Goal: Task Accomplishment & Management: Complete application form

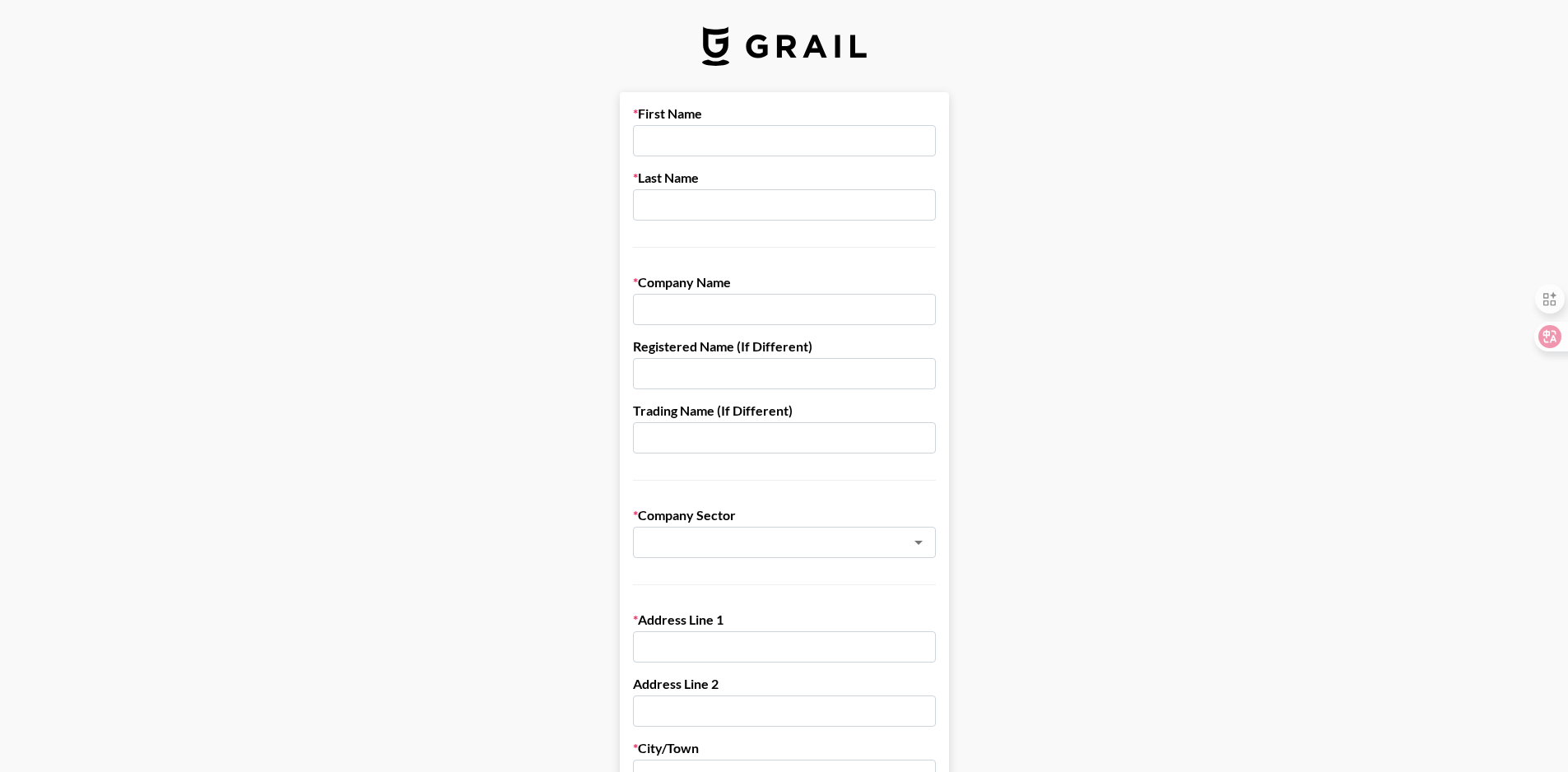
type input "Wenjing"
type input "Dong"
click at [704, 146] on input "Wenjing" at bounding box center [784, 141] width 303 height 31
type input "W"
type input "[PERSON_NAME]"
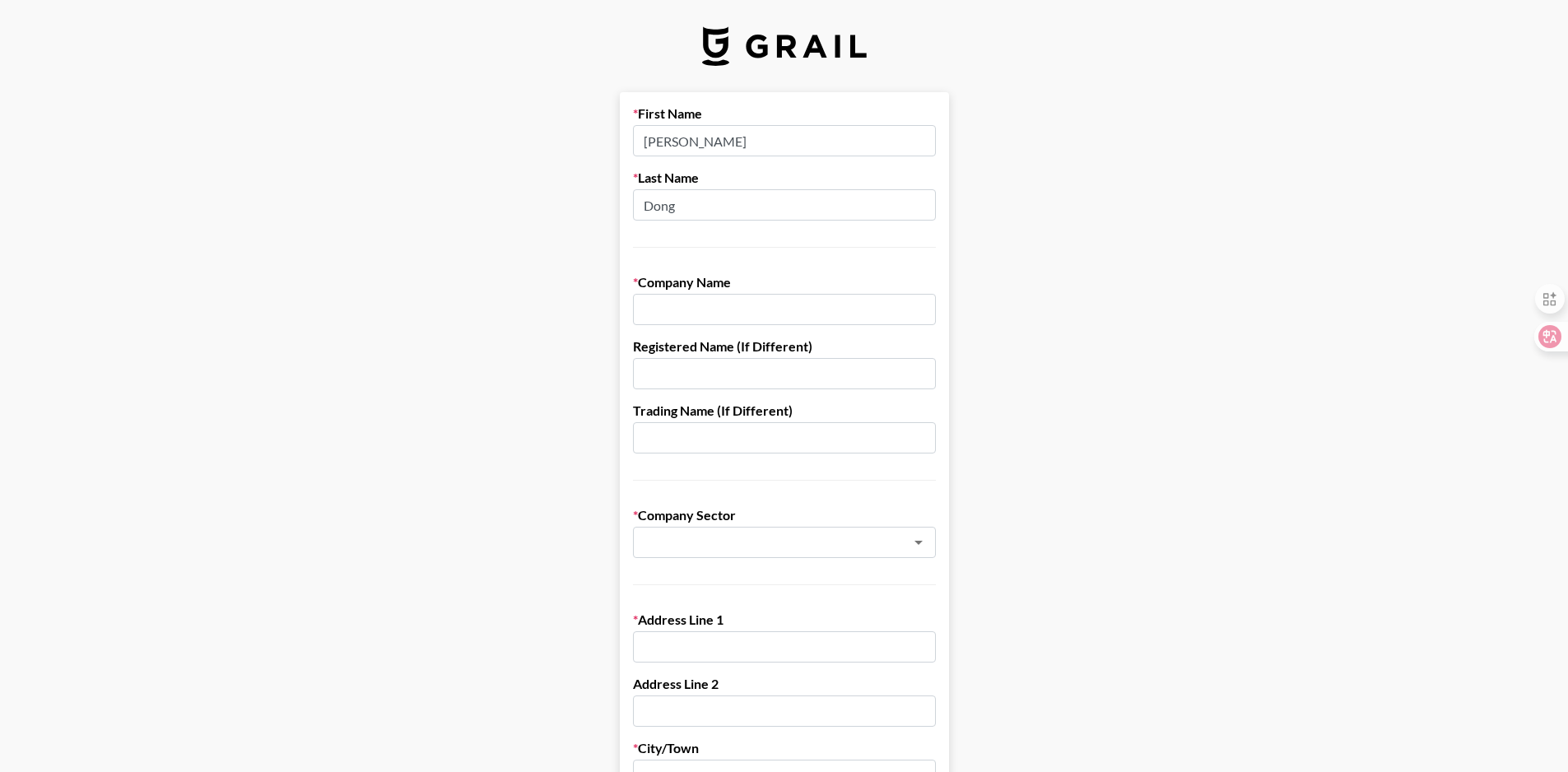
click at [652, 307] on input "text" at bounding box center [784, 309] width 303 height 31
type input "[DOMAIN_NAME]"
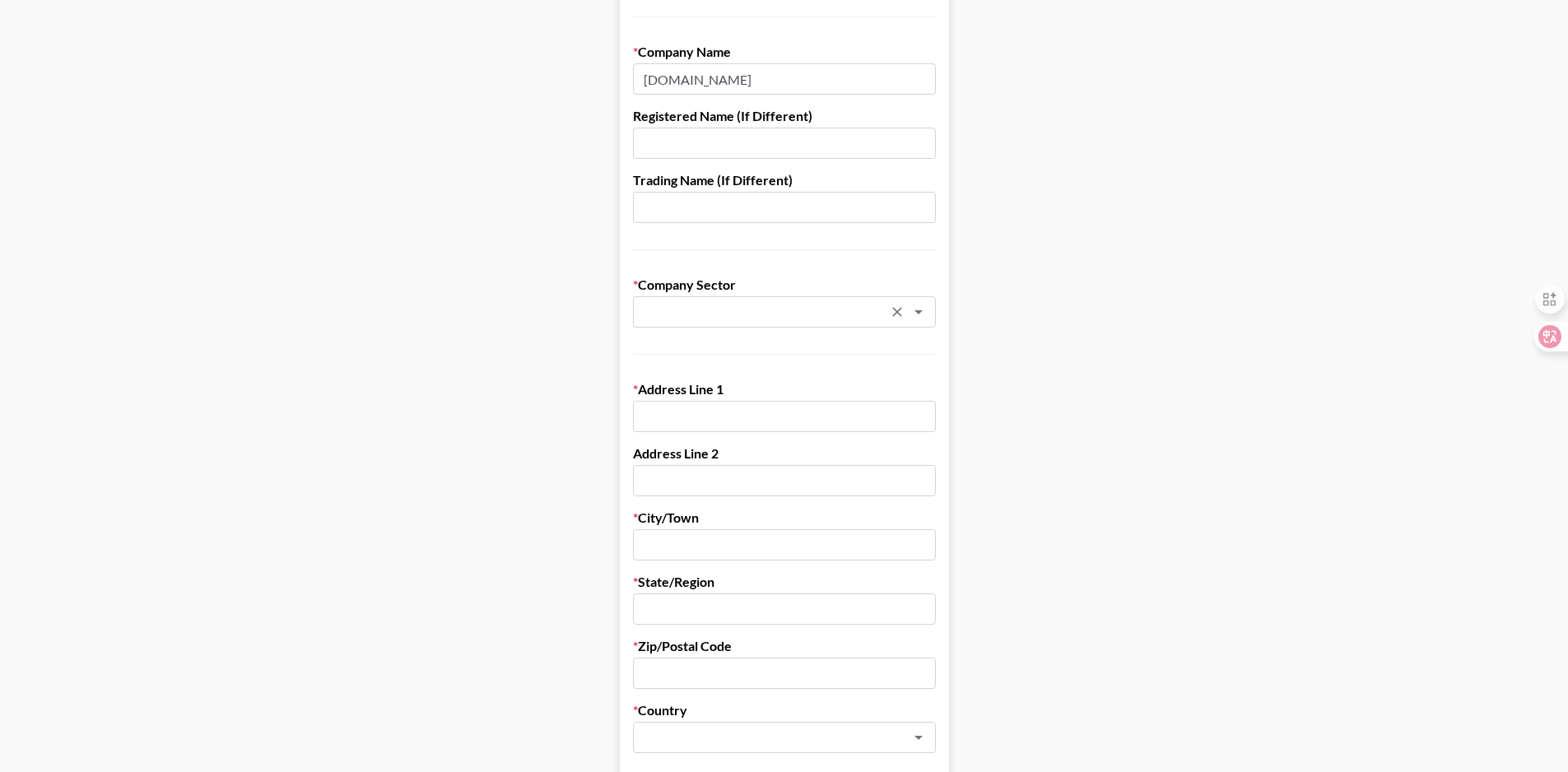
scroll to position [247, 0]
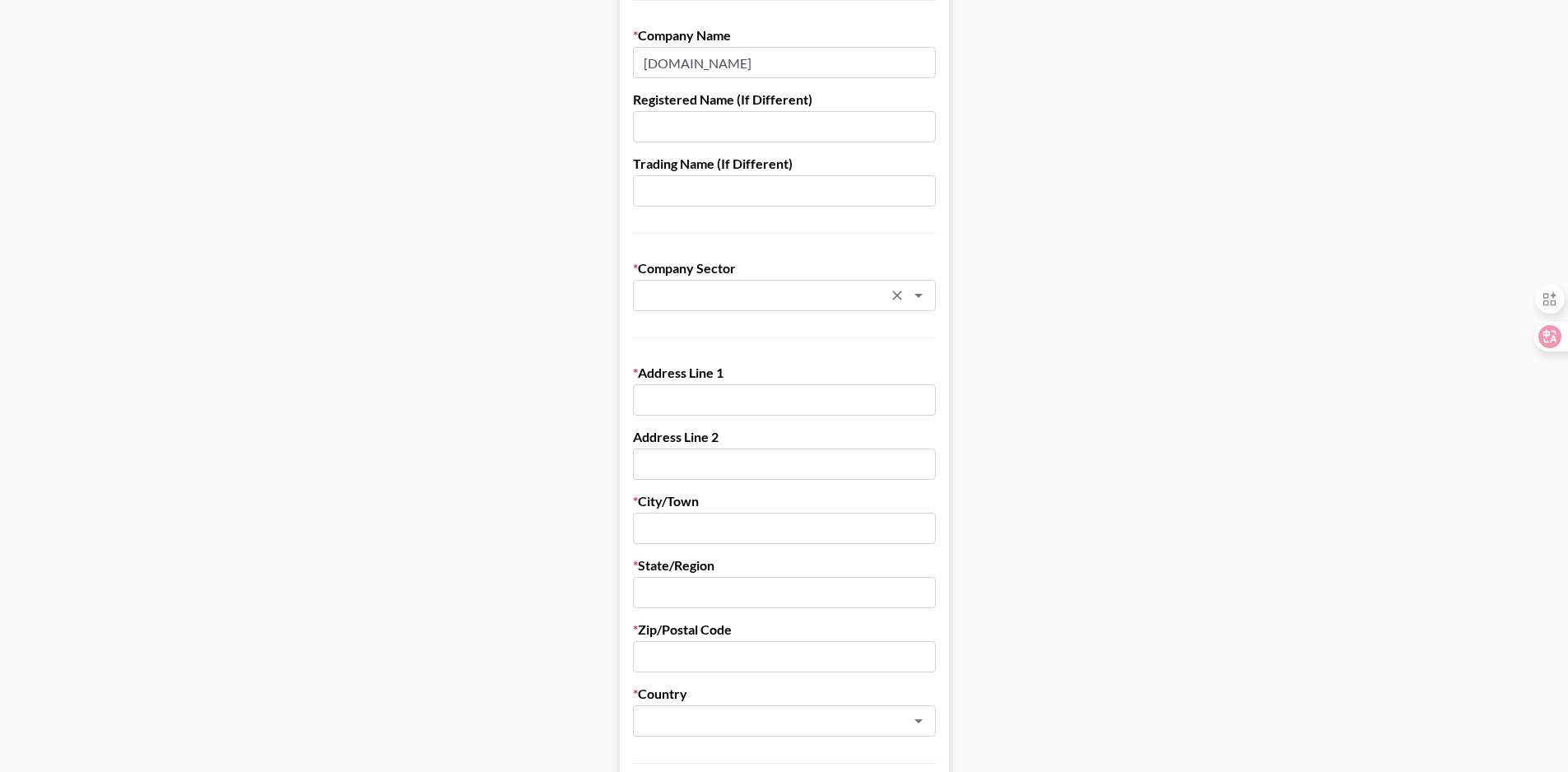
click at [711, 295] on input "text" at bounding box center [762, 296] width 240 height 19
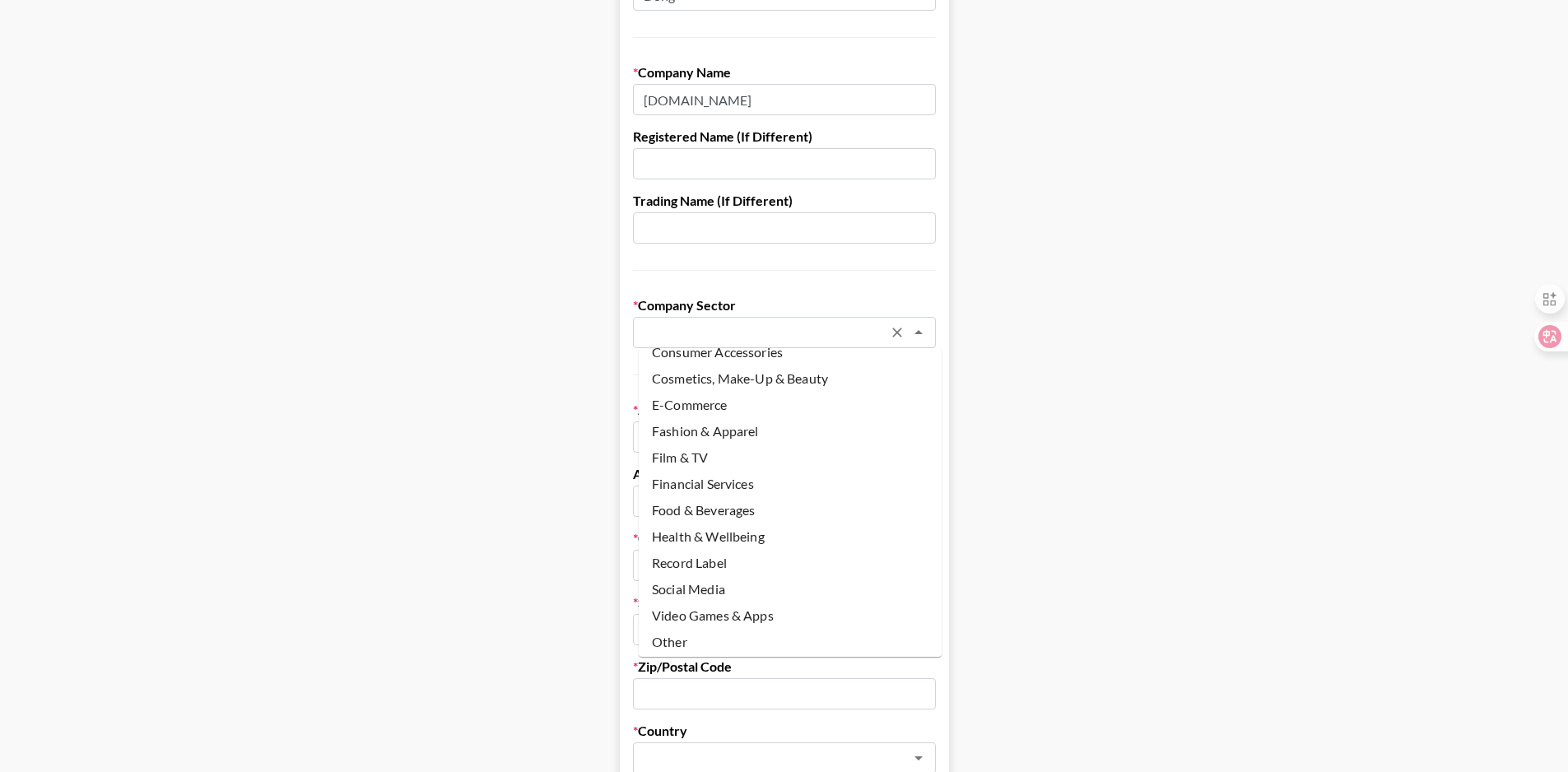
scroll to position [165, 0]
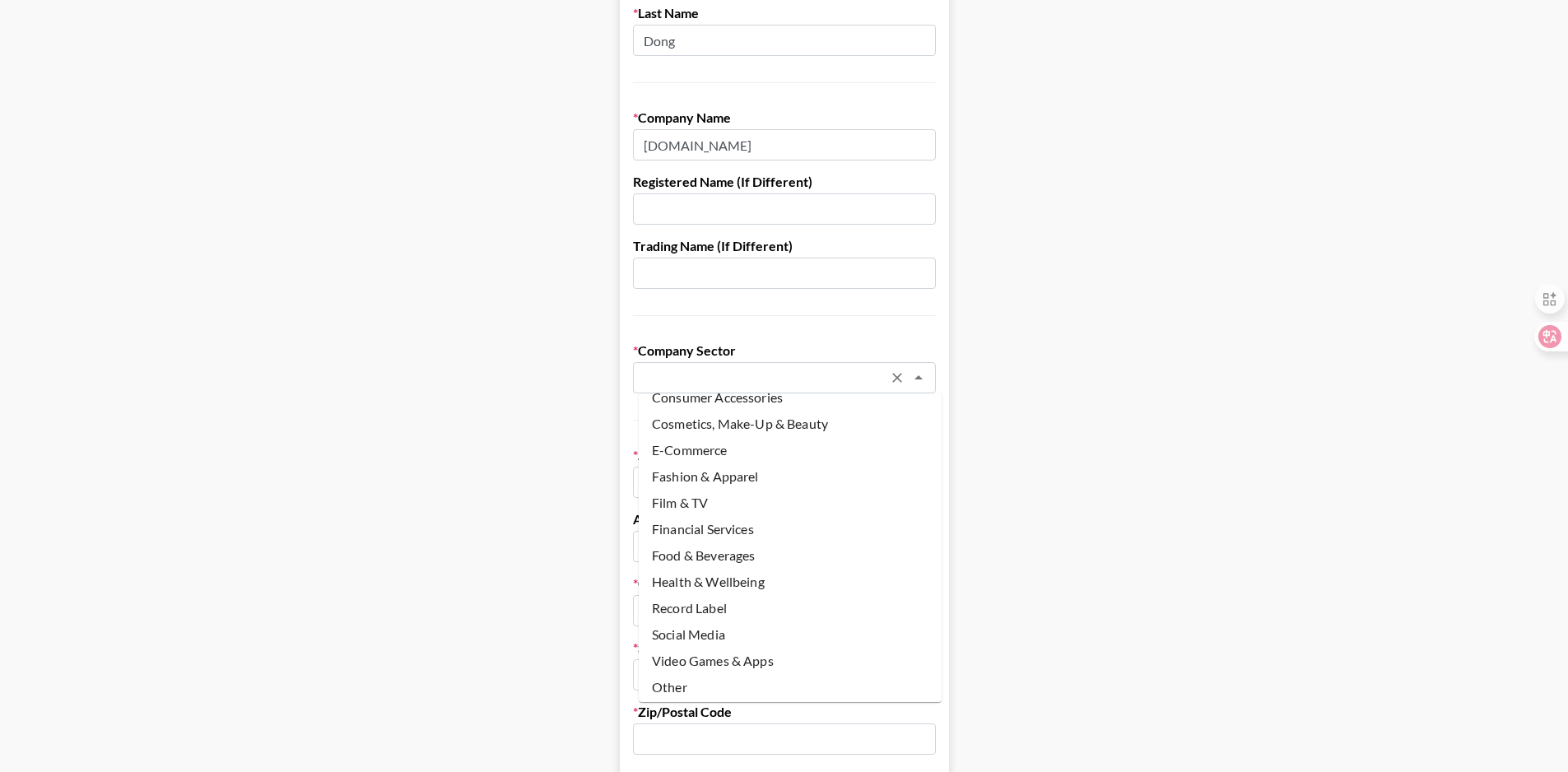
click at [720, 453] on li "E-Commerce" at bounding box center [790, 450] width 303 height 26
type input "E-Commerce"
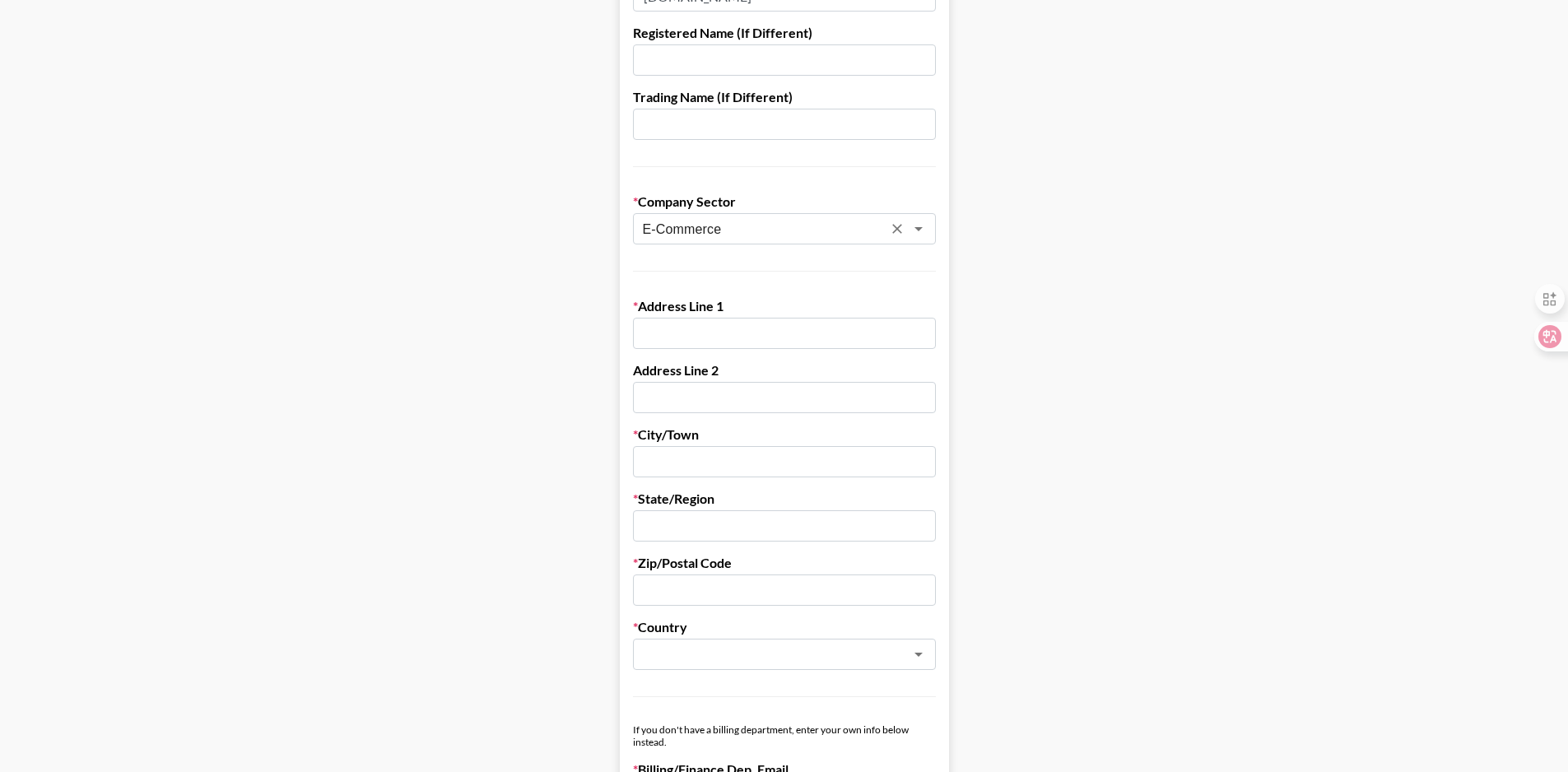
scroll to position [330, 0]
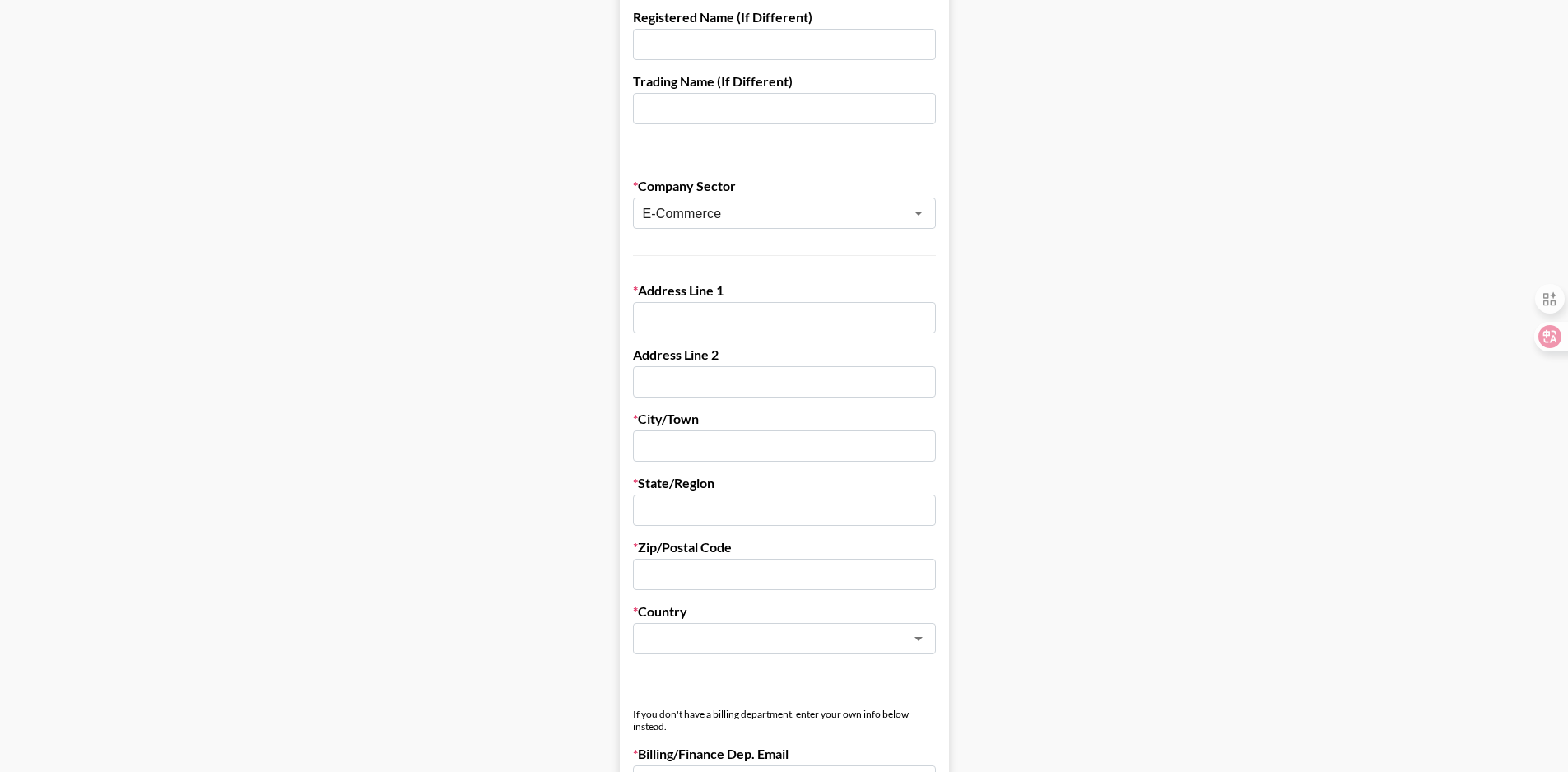
click at [701, 313] on input "text" at bounding box center [784, 317] width 303 height 31
type input "[STREET_ADDRESS][PERSON_NAME]"
type input "[PERSON_NAME]"
type input "WY"
type input "82801"
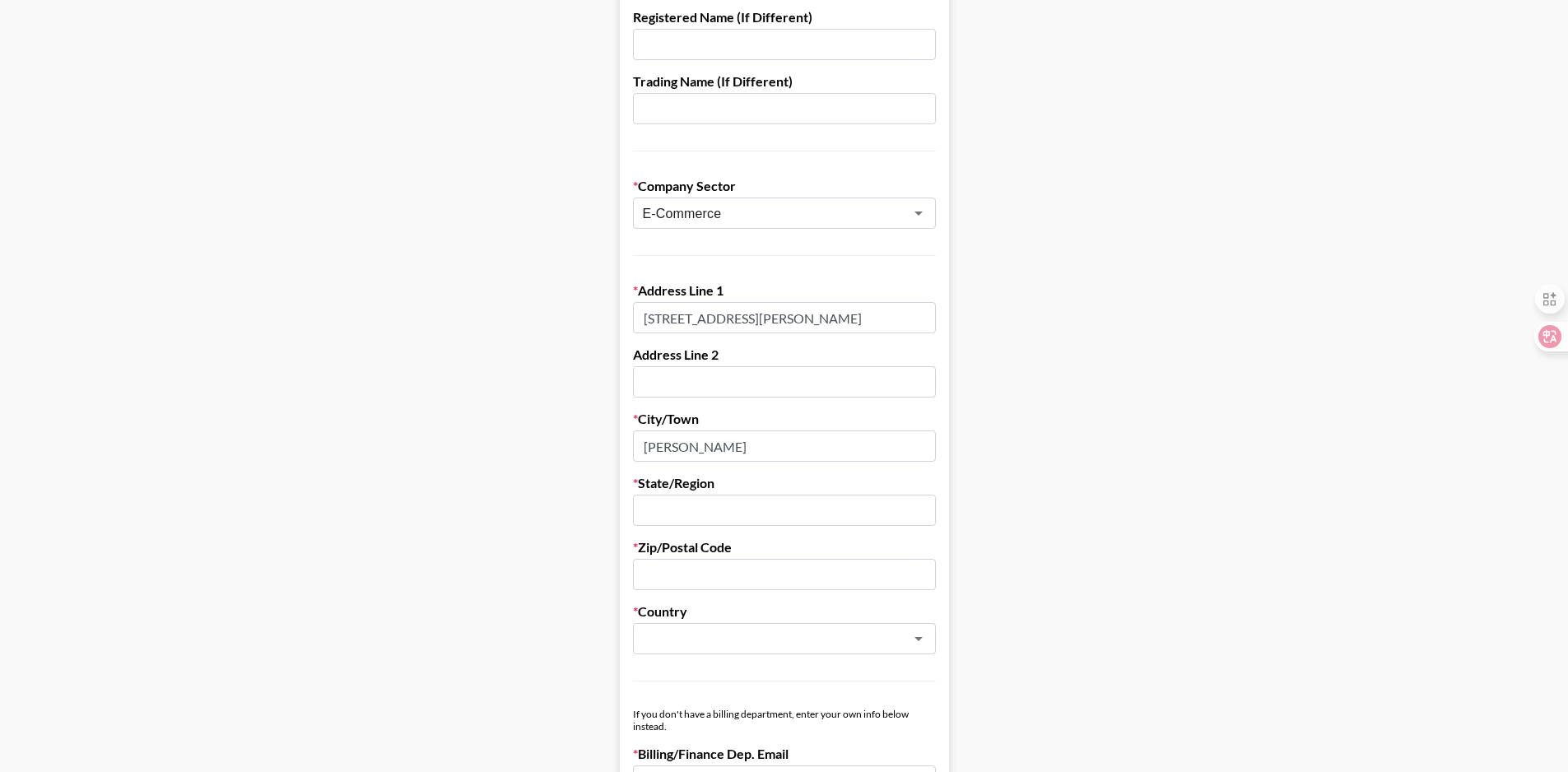
type input "[EMAIL_ADDRESS][DOMAIN_NAME]"
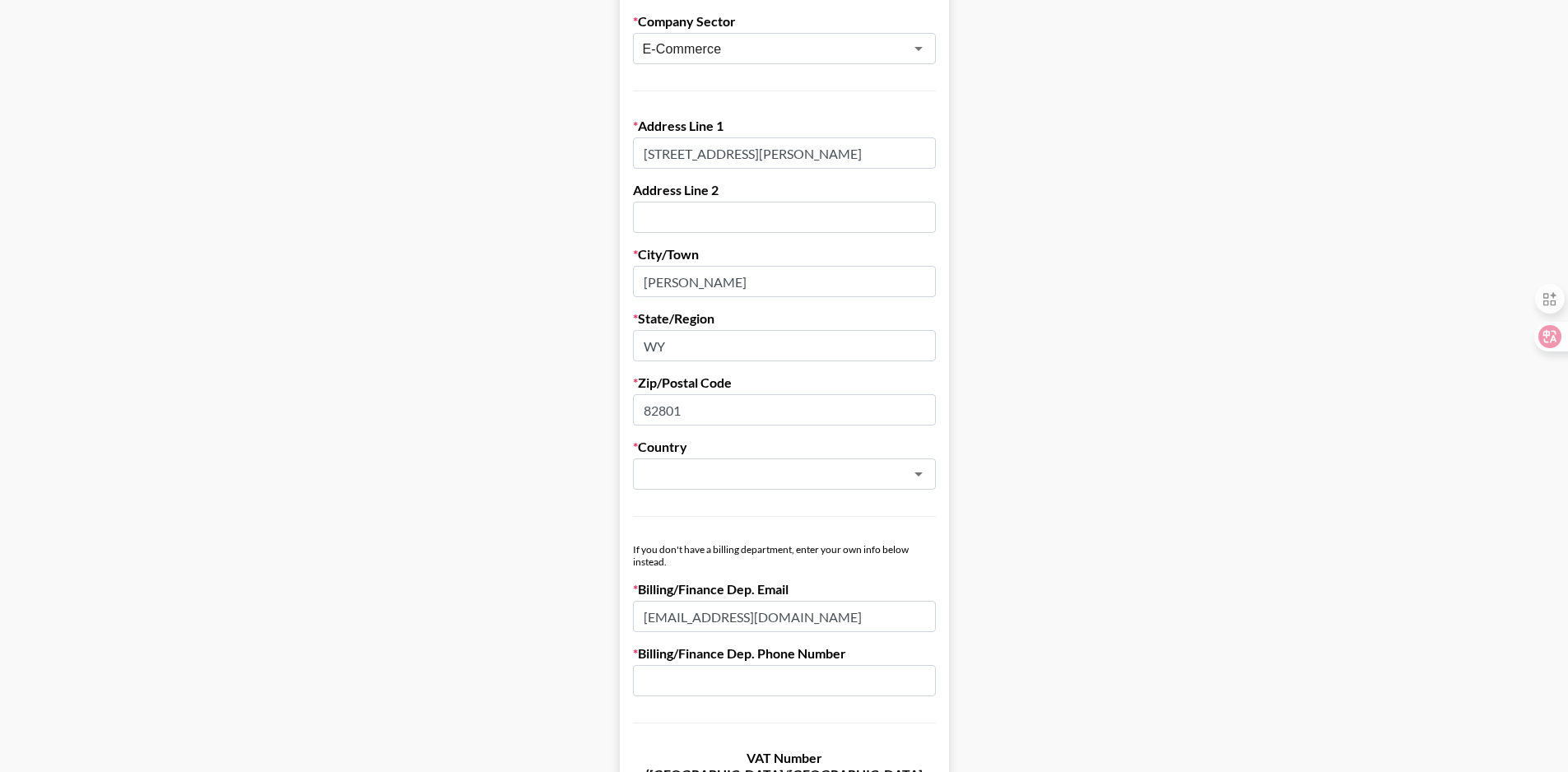
scroll to position [576, 0]
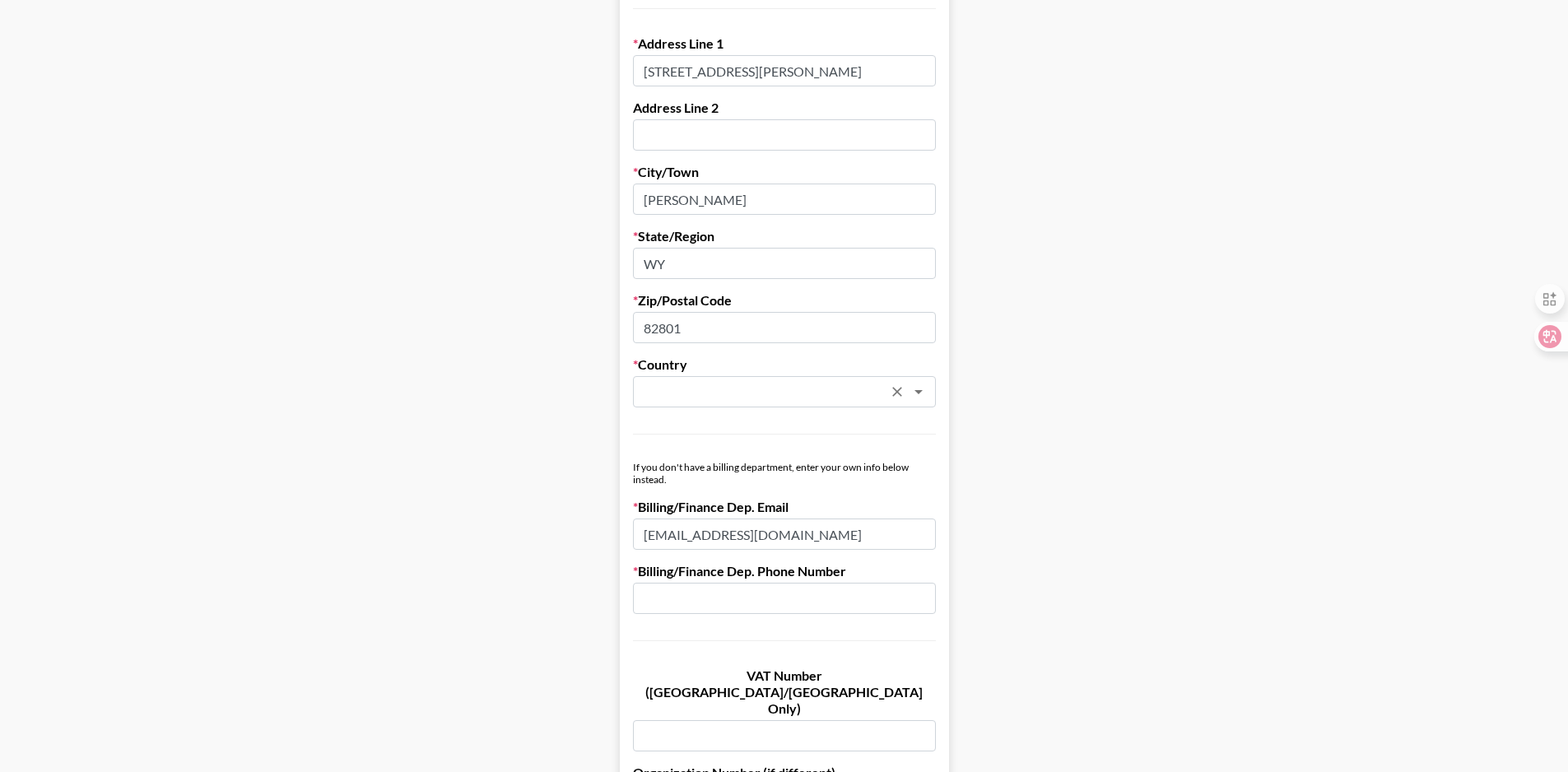
click at [726, 384] on input "text" at bounding box center [762, 392] width 240 height 19
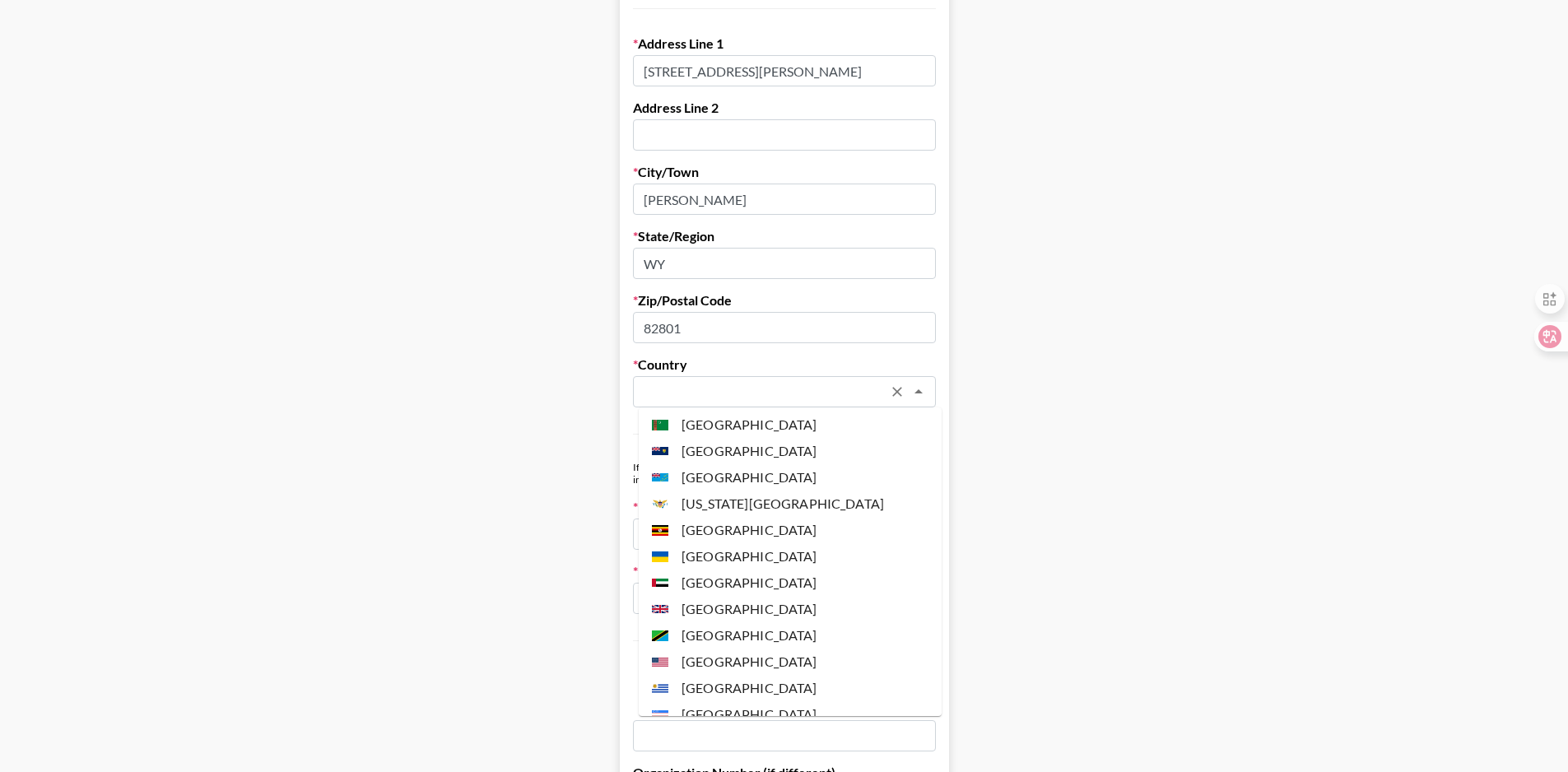
scroll to position [6087, 0]
click at [751, 669] on li "[GEOGRAPHIC_DATA]" at bounding box center [790, 681] width 303 height 26
type input "[GEOGRAPHIC_DATA]"
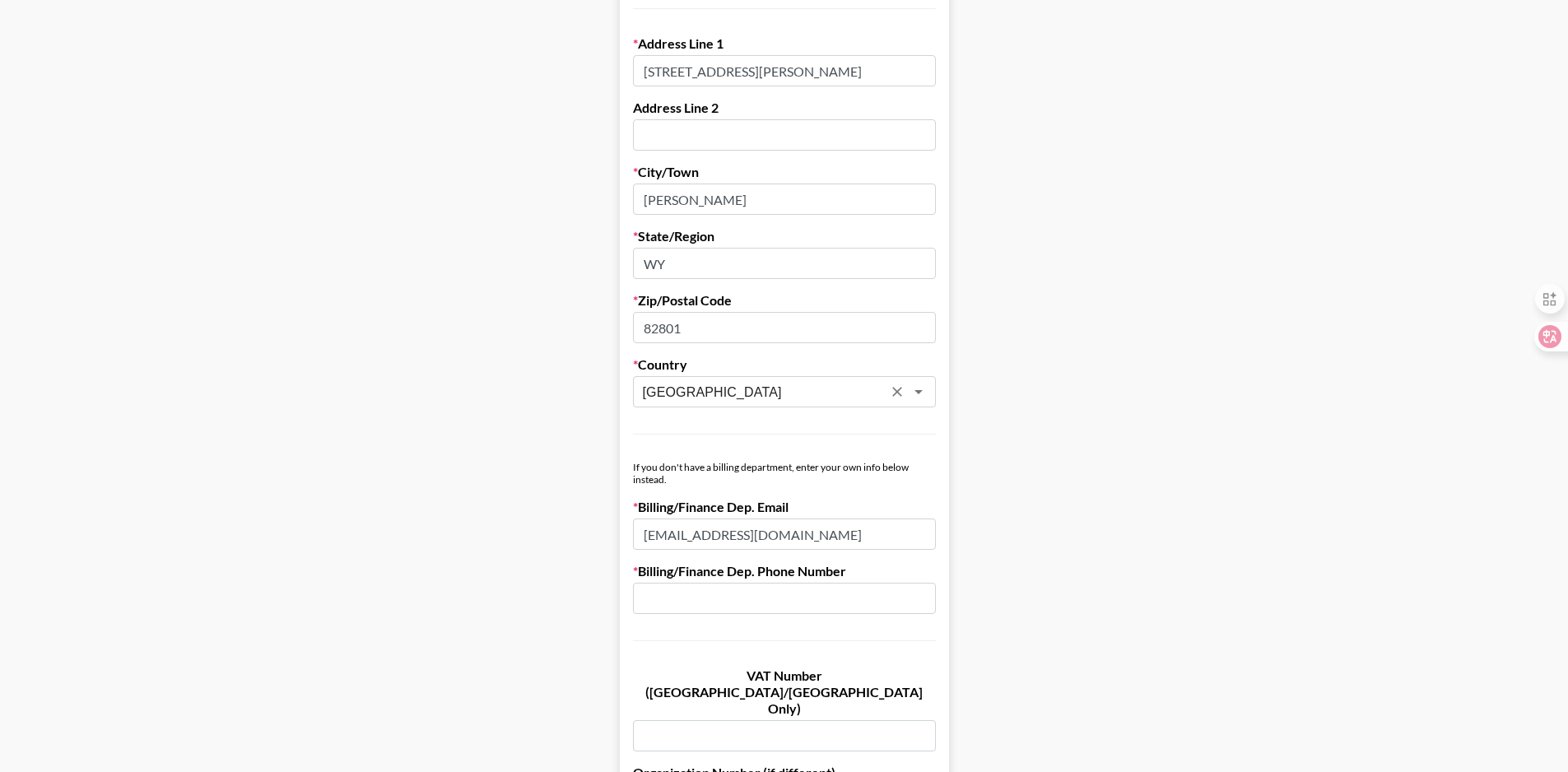
click at [1071, 540] on main "First Name [PERSON_NAME] Last Name [PERSON_NAME] Company Name [DOMAIN_NAME] Reg…" at bounding box center [784, 226] width 1542 height 1422
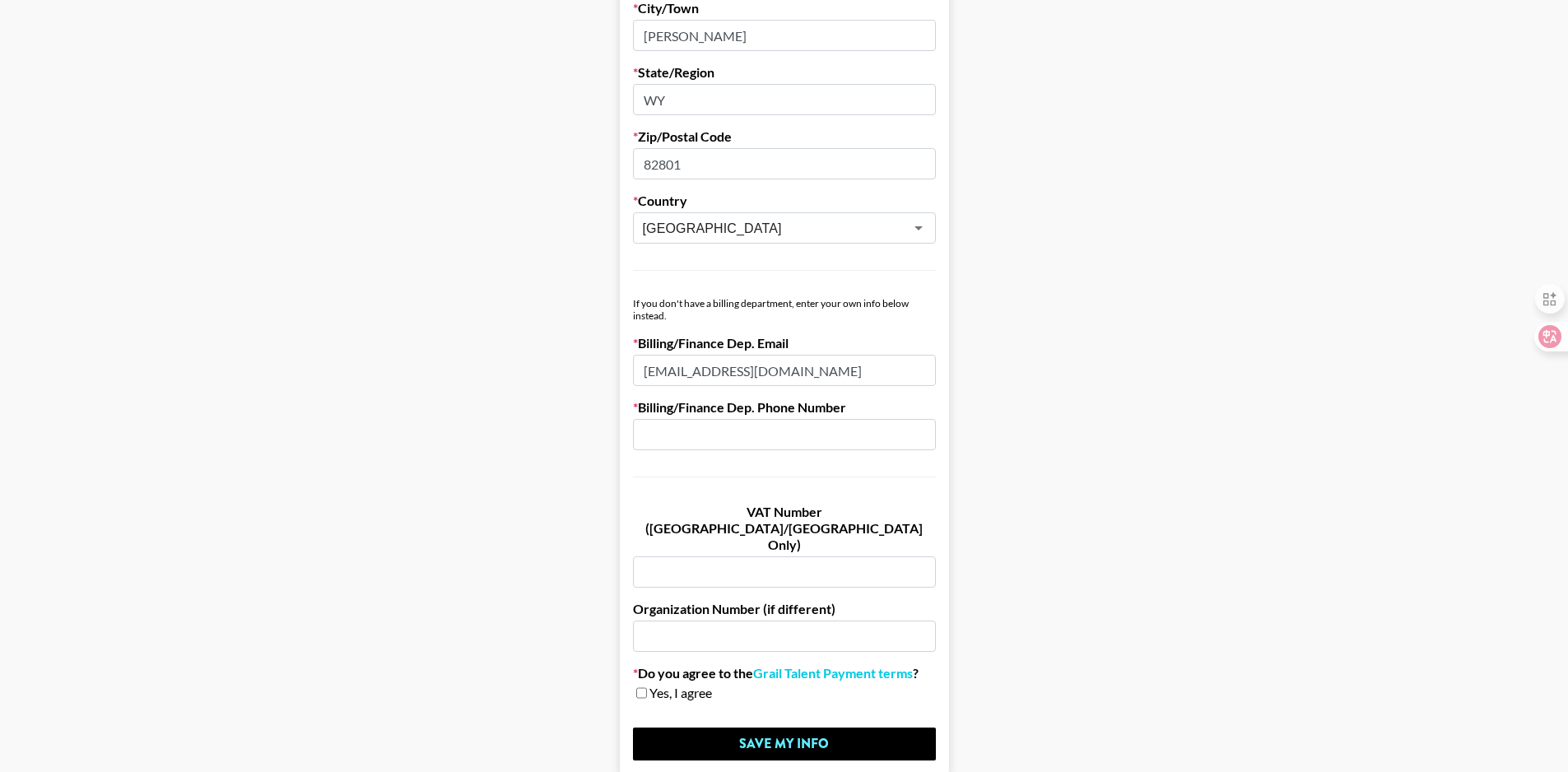
scroll to position [741, 0]
click at [679, 367] on input "[EMAIL_ADDRESS][DOMAIN_NAME]" at bounding box center [784, 369] width 303 height 31
click at [676, 444] on input "text" at bounding box center [784, 434] width 303 height 31
type input "3076408314"
type input "[PERSON_NAME]"
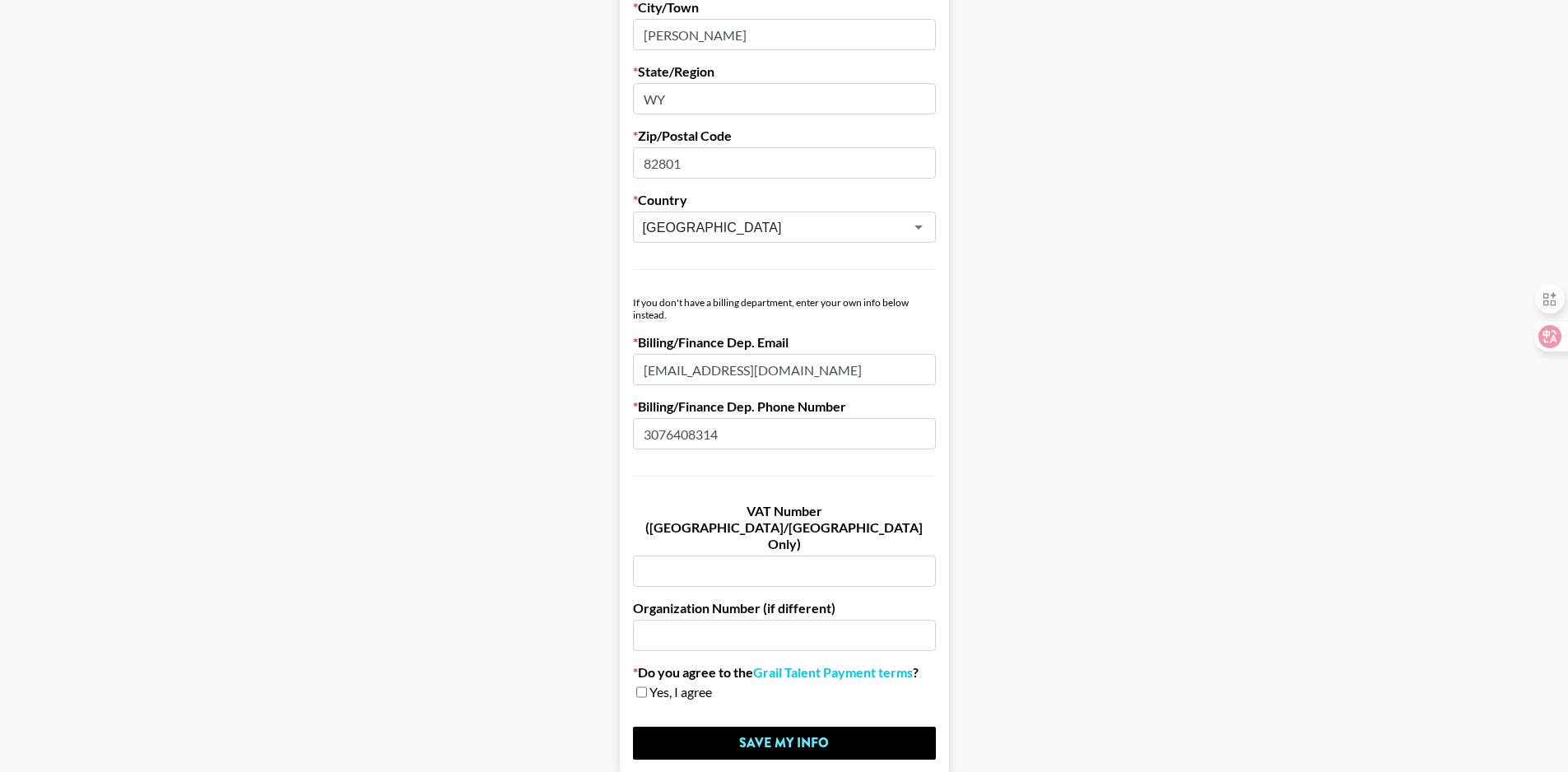
type input "[PERSON_NAME]"
click at [751, 488] on form "First Name [PERSON_NAME] Last Name [PERSON_NAME] Company Name [DOMAIN_NAME] Reg…" at bounding box center [784, 62] width 330 height 1422
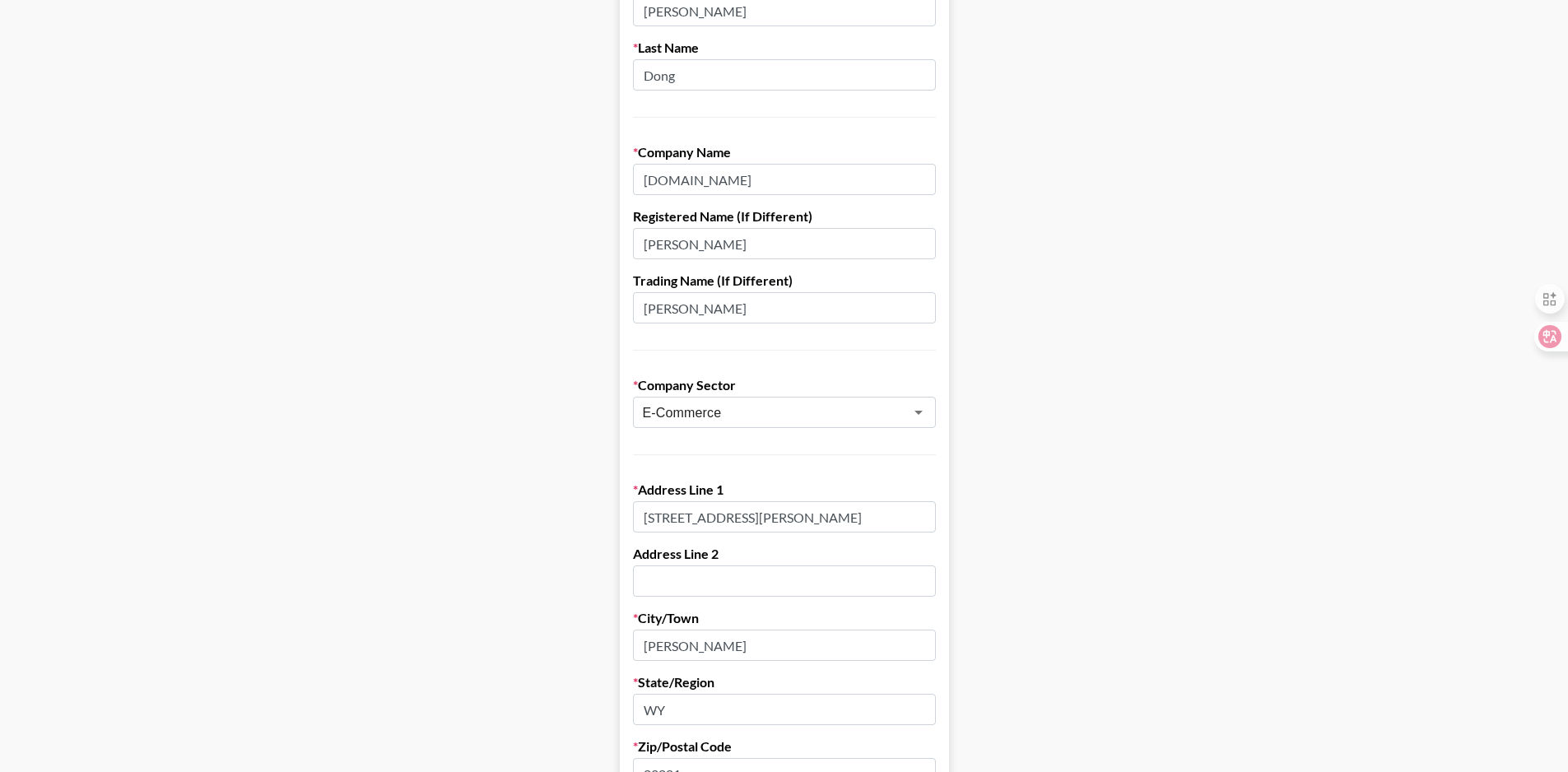
scroll to position [0, 0]
